Goal: Navigation & Orientation: Understand site structure

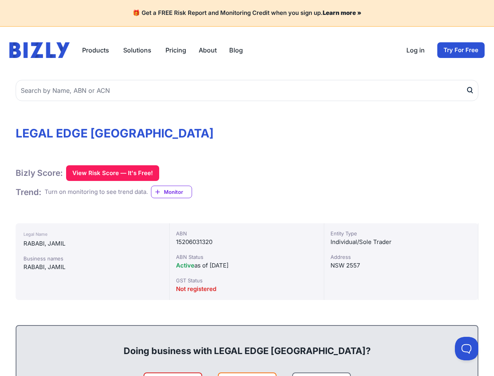
click at [96, 50] on button "Products" at bounding box center [96, 49] width 29 height 9
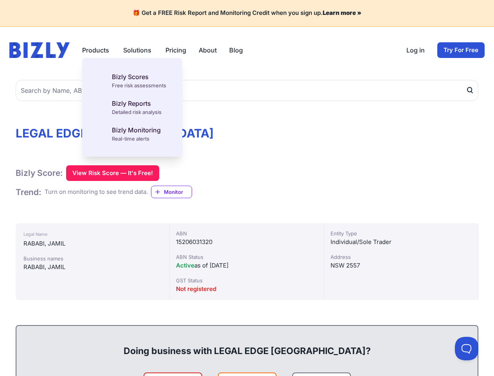
click at [138, 50] on button "Solutions" at bounding box center [138, 49] width 30 height 9
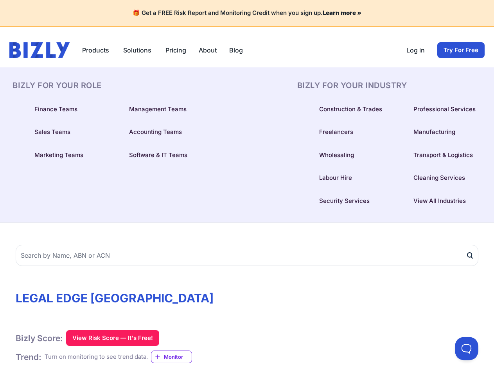
click at [247, 90] on div "BIZLY For Your Role Finance Teams Management Teams Sales Teams Accounting Teams…" at bounding box center [247, 145] width 469 height 130
click at [112, 173] on div "BIZLY For Your Role Finance Teams Management Teams Sales Teams Accounting Teams…" at bounding box center [105, 145] width 185 height 130
click at [175, 192] on div "BIZLY For Your Role Finance Teams Management Teams Sales Teams Accounting Teams…" at bounding box center [105, 145] width 185 height 130
click at [467, 348] on button at bounding box center [466, 348] width 23 height 23
